Goal: Task Accomplishment & Management: Complete application form

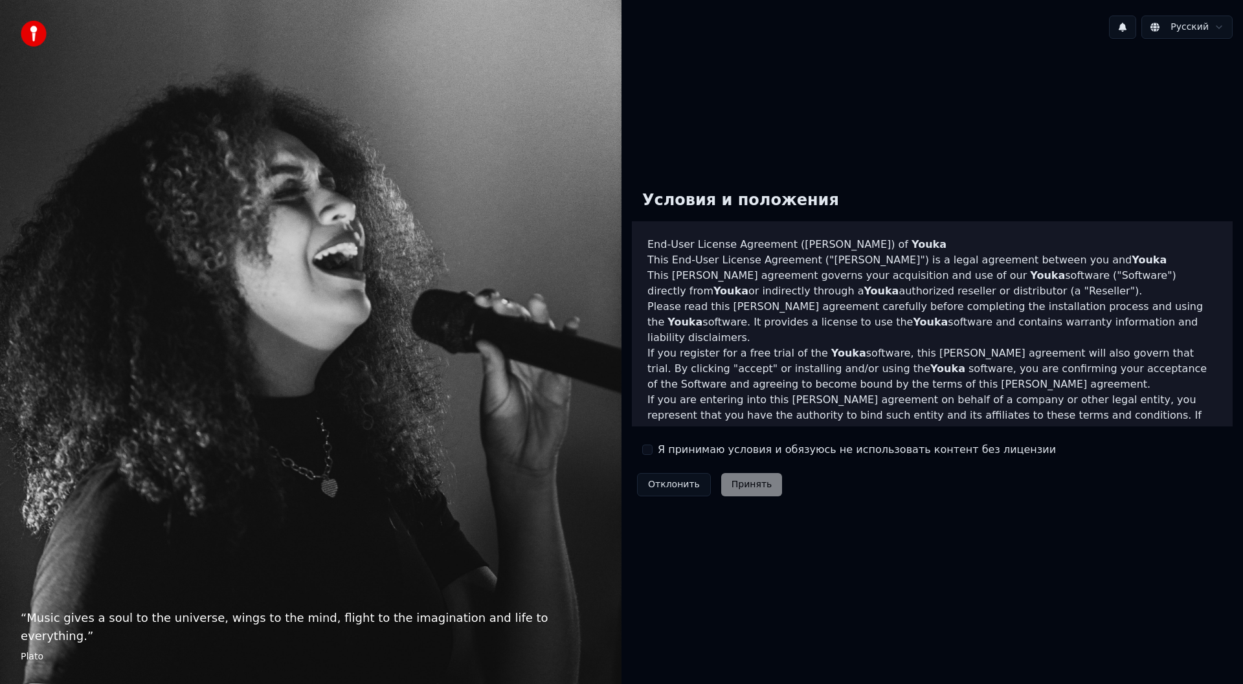
drag, startPoint x: 667, startPoint y: 450, endPoint x: 718, endPoint y: 471, distance: 55.2
click at [667, 450] on label "Я принимаю условия и обязуюсь не использовать контент без лицензии" at bounding box center [857, 450] width 398 height 16
click at [652, 450] on button "Я принимаю условия и обязуюсь не использовать контент без лицензии" at bounding box center [647, 450] width 10 height 10
drag, startPoint x: 755, startPoint y: 482, endPoint x: 745, endPoint y: 489, distance: 11.7
click at [752, 483] on button "Принять" at bounding box center [751, 484] width 61 height 23
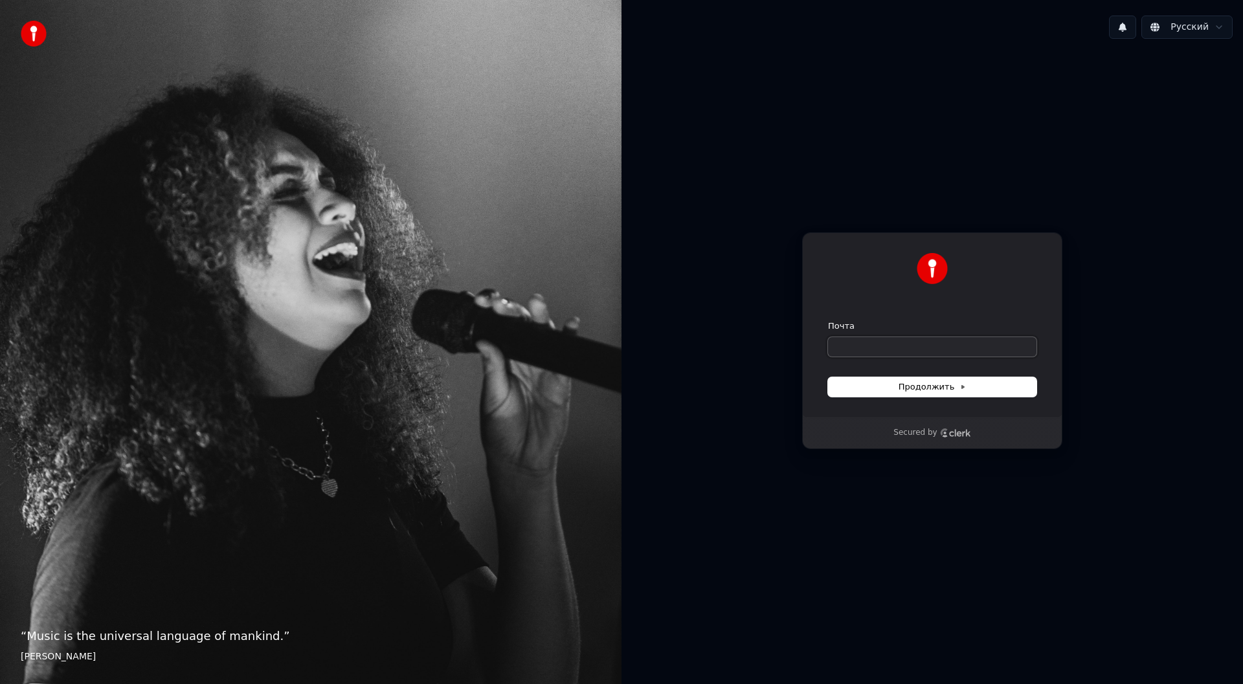
click at [889, 355] on input "Почта" at bounding box center [932, 346] width 208 height 19
type input "*"
drag, startPoint x: 882, startPoint y: 382, endPoint x: 906, endPoint y: 398, distance: 29.4
click at [884, 382] on button "Продолжить" at bounding box center [932, 386] width 208 height 19
click at [891, 330] on div "Почта" at bounding box center [932, 338] width 208 height 36
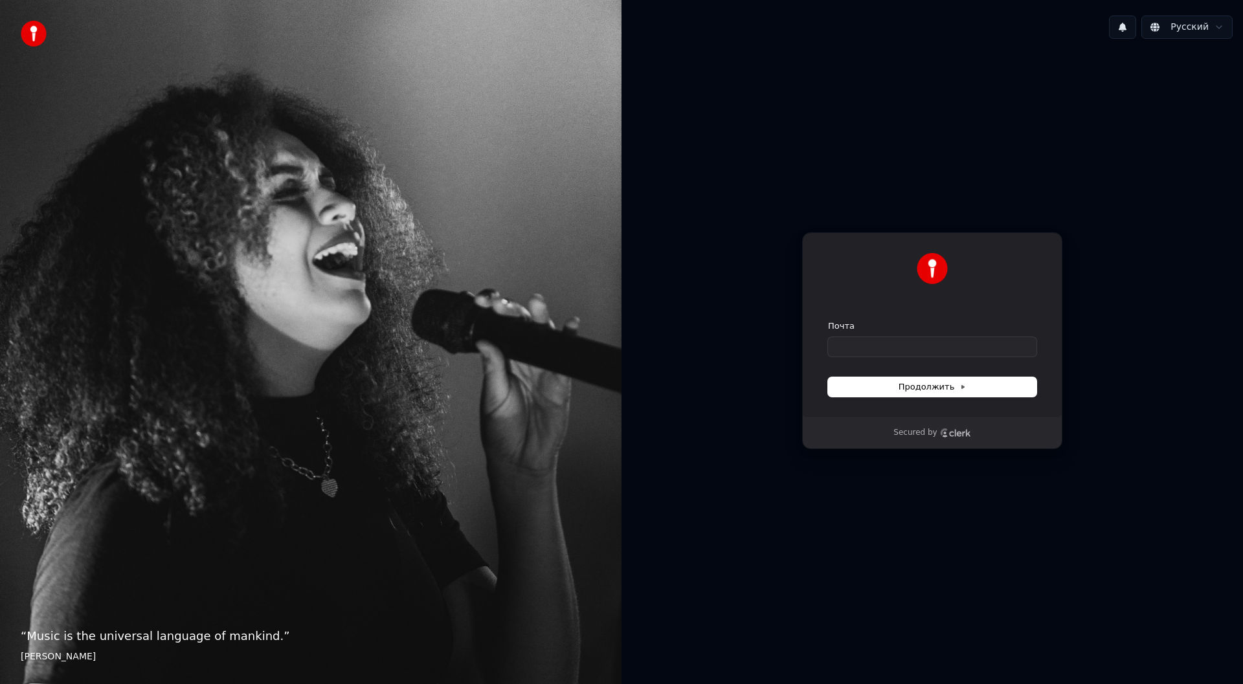
click at [885, 321] on div "Почта" at bounding box center [932, 326] width 208 height 12
